Goal: Task Accomplishment & Management: Use online tool/utility

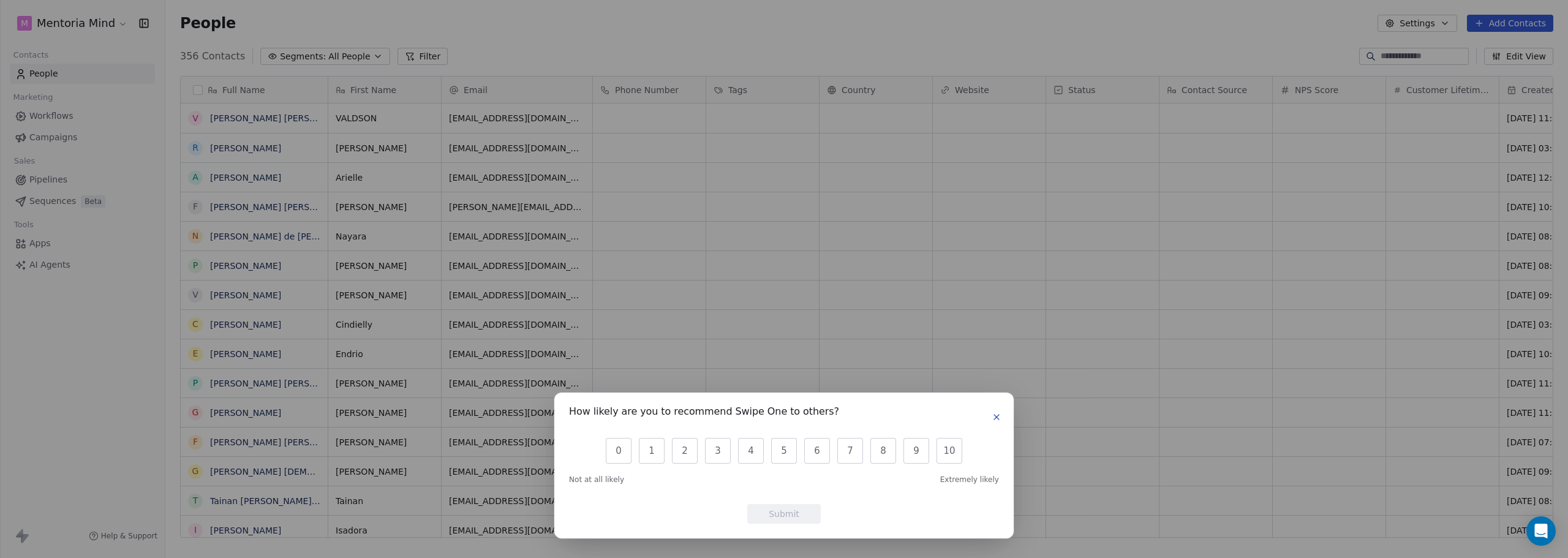
scroll to position [481, 1393]
click at [1000, 419] on icon "button" at bounding box center [996, 417] width 9 height 9
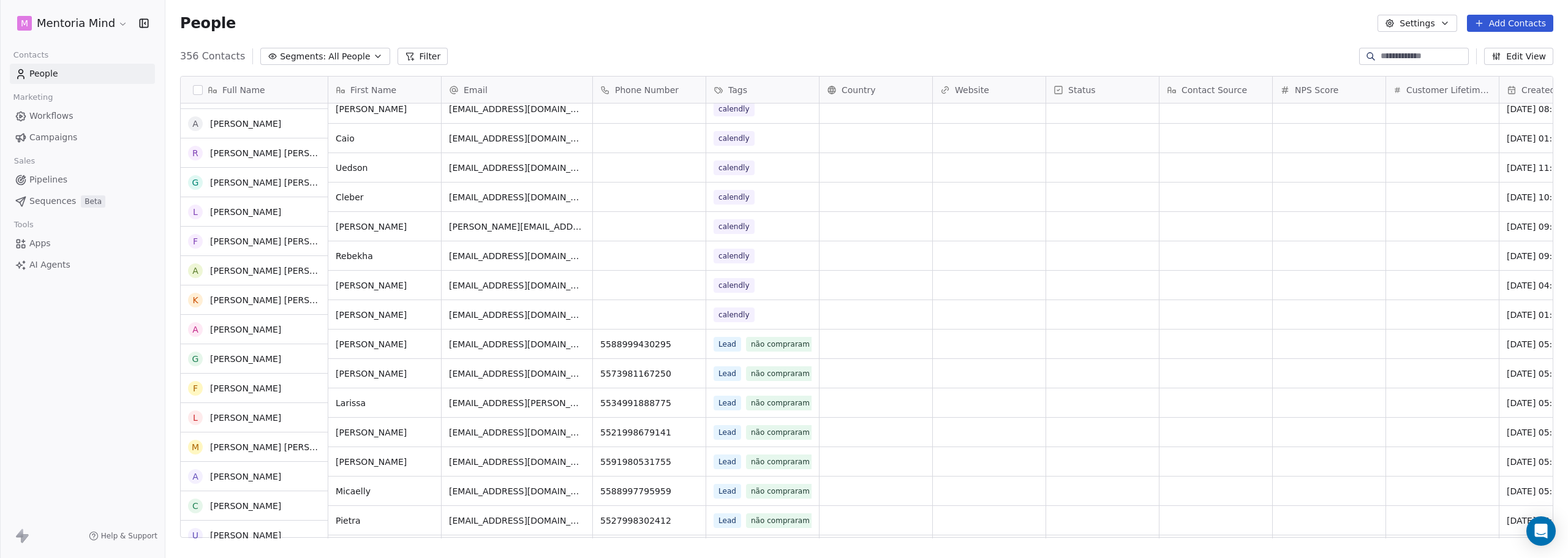
scroll to position [2449, 0]
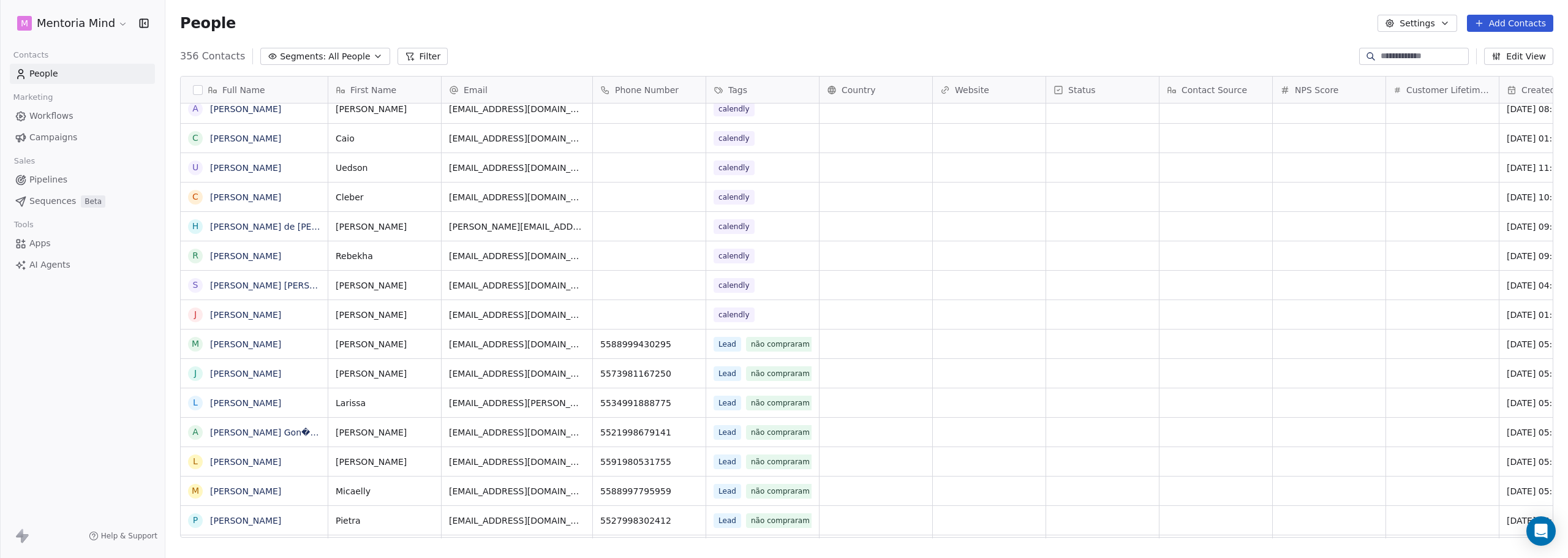
click at [1502, 18] on button "Add Contacts" at bounding box center [1510, 23] width 86 height 17
click at [1492, 69] on span "Import from CSV" at bounding box center [1509, 69] width 71 height 13
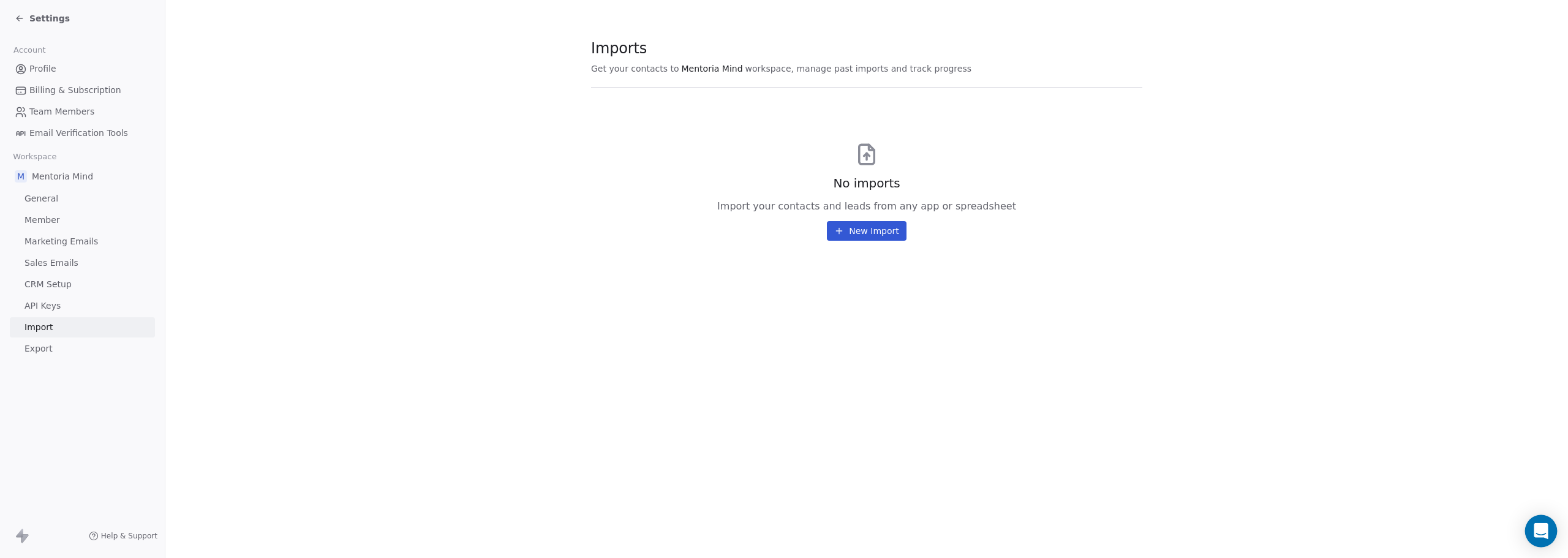
click at [1533, 517] on body "Settings Account Profile Billing & Subscription Team Members Email Verification…" at bounding box center [784, 279] width 1568 height 558
click at [1544, 537] on icon "Open Intercom Messenger" at bounding box center [1541, 531] width 16 height 16
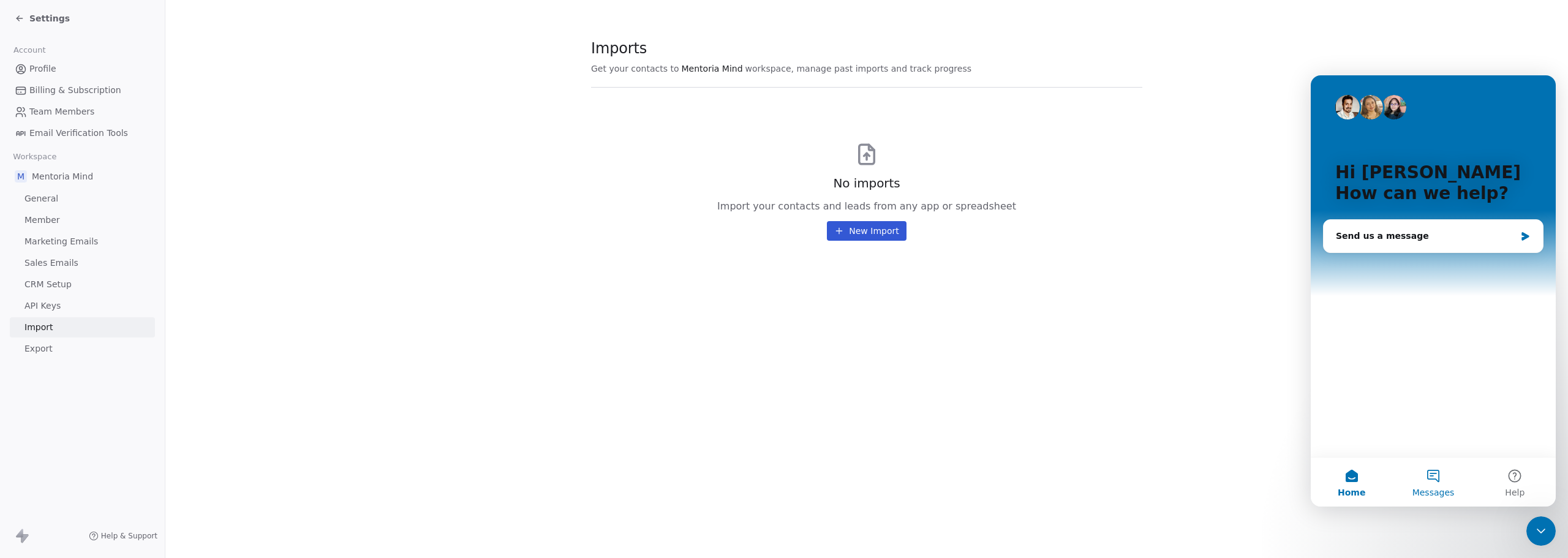
click at [1427, 472] on button "Messages" at bounding box center [1433, 481] width 81 height 49
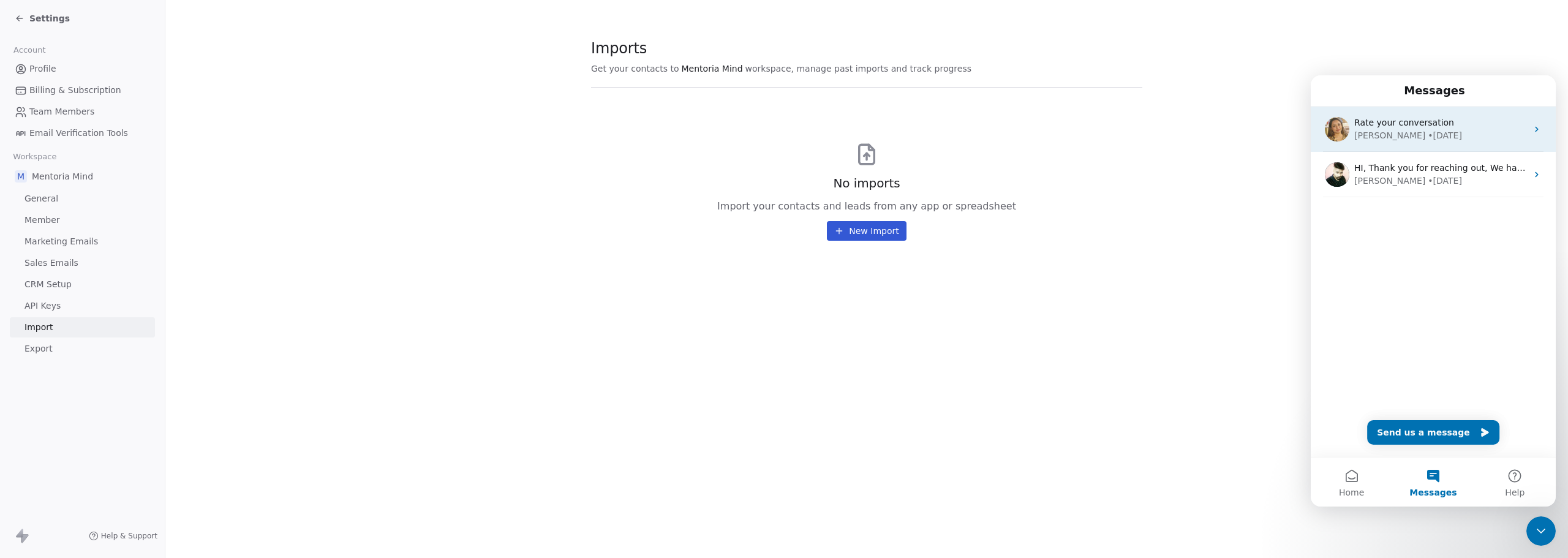
click at [1428, 134] on div "• [DATE]" at bounding box center [1445, 135] width 35 height 13
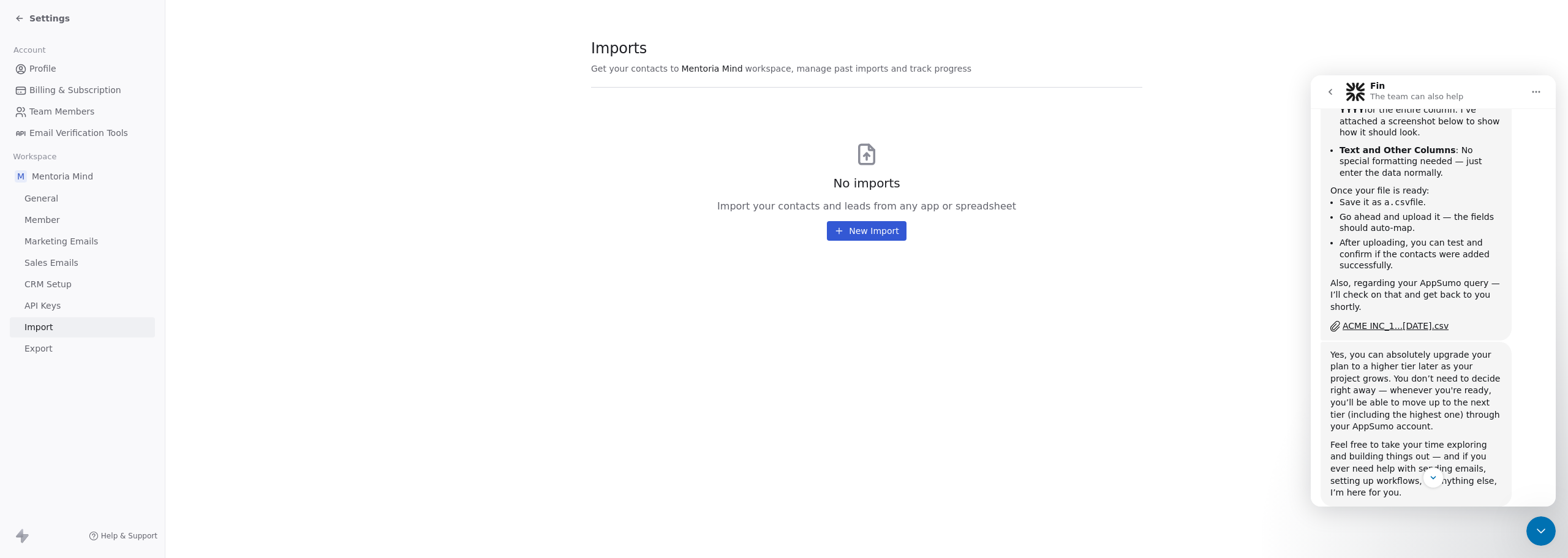
scroll to position [756, 0]
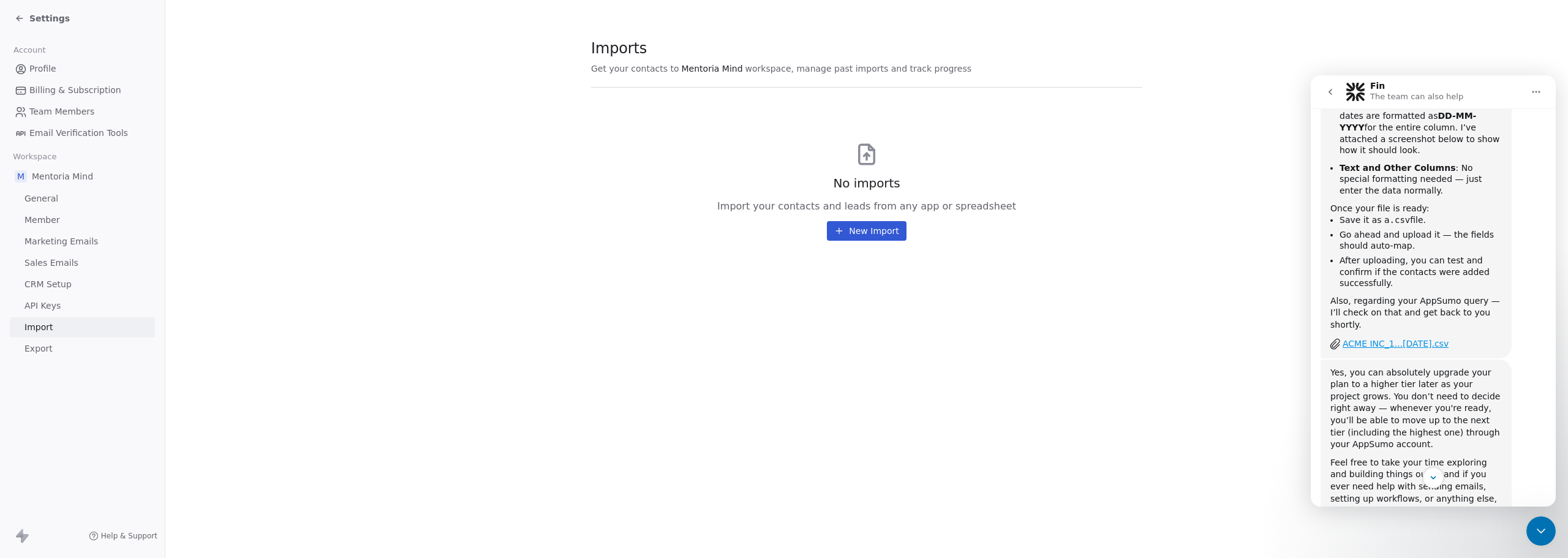
click at [1384, 337] on div "ACME INC_1...[DATE].csv" at bounding box center [1395, 343] width 106 height 13
